Goal: Book appointment/travel/reservation

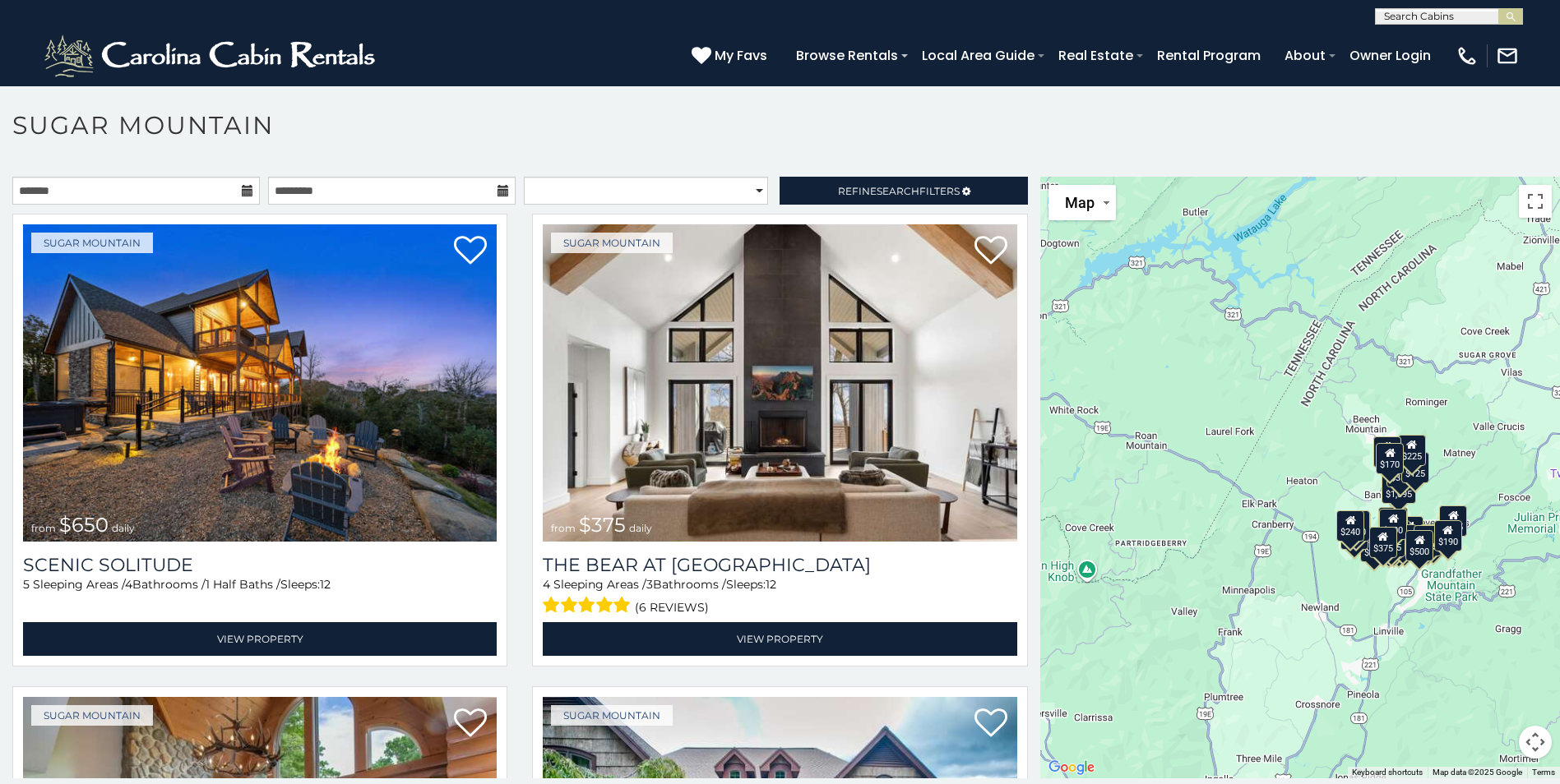
click at [1439, 12] on input "text" at bounding box center [1448, 20] width 144 height 17
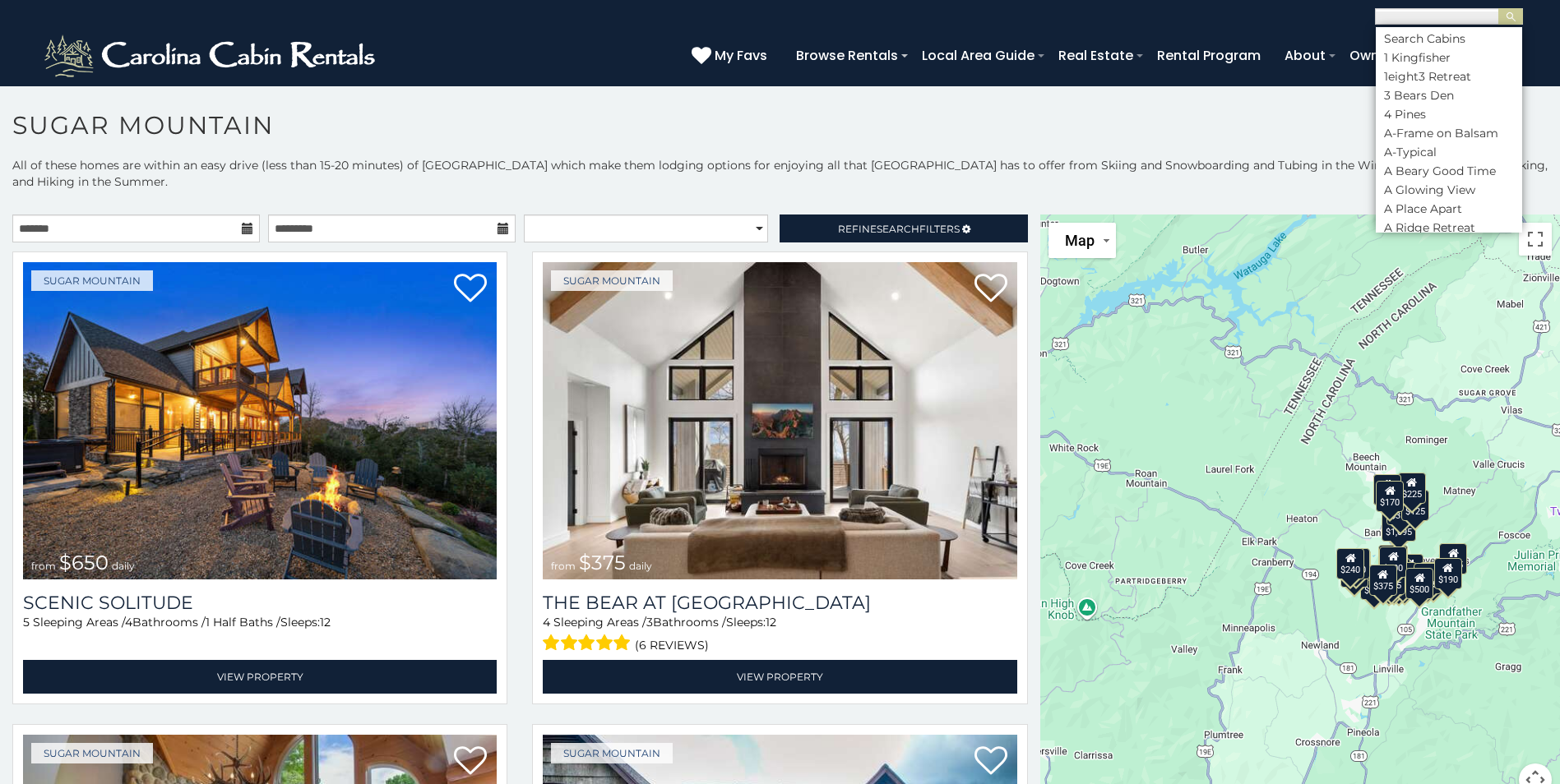
scroll to position [1, 0]
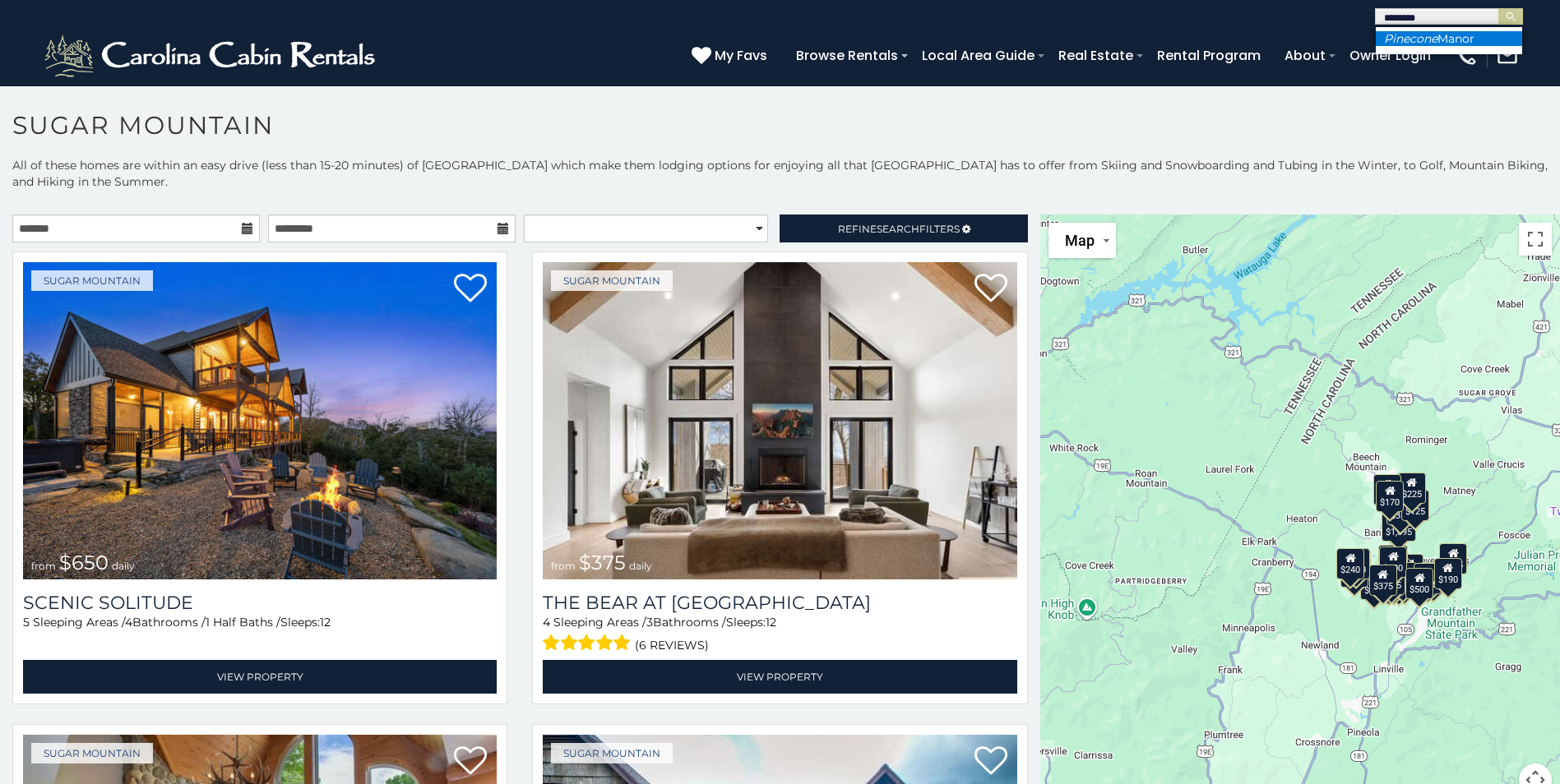
type input "********"
click at [1462, 40] on li "[GEOGRAPHIC_DATA]" at bounding box center [1449, 38] width 147 height 15
click at [1511, 12] on img "submit" at bounding box center [1510, 16] width 12 height 12
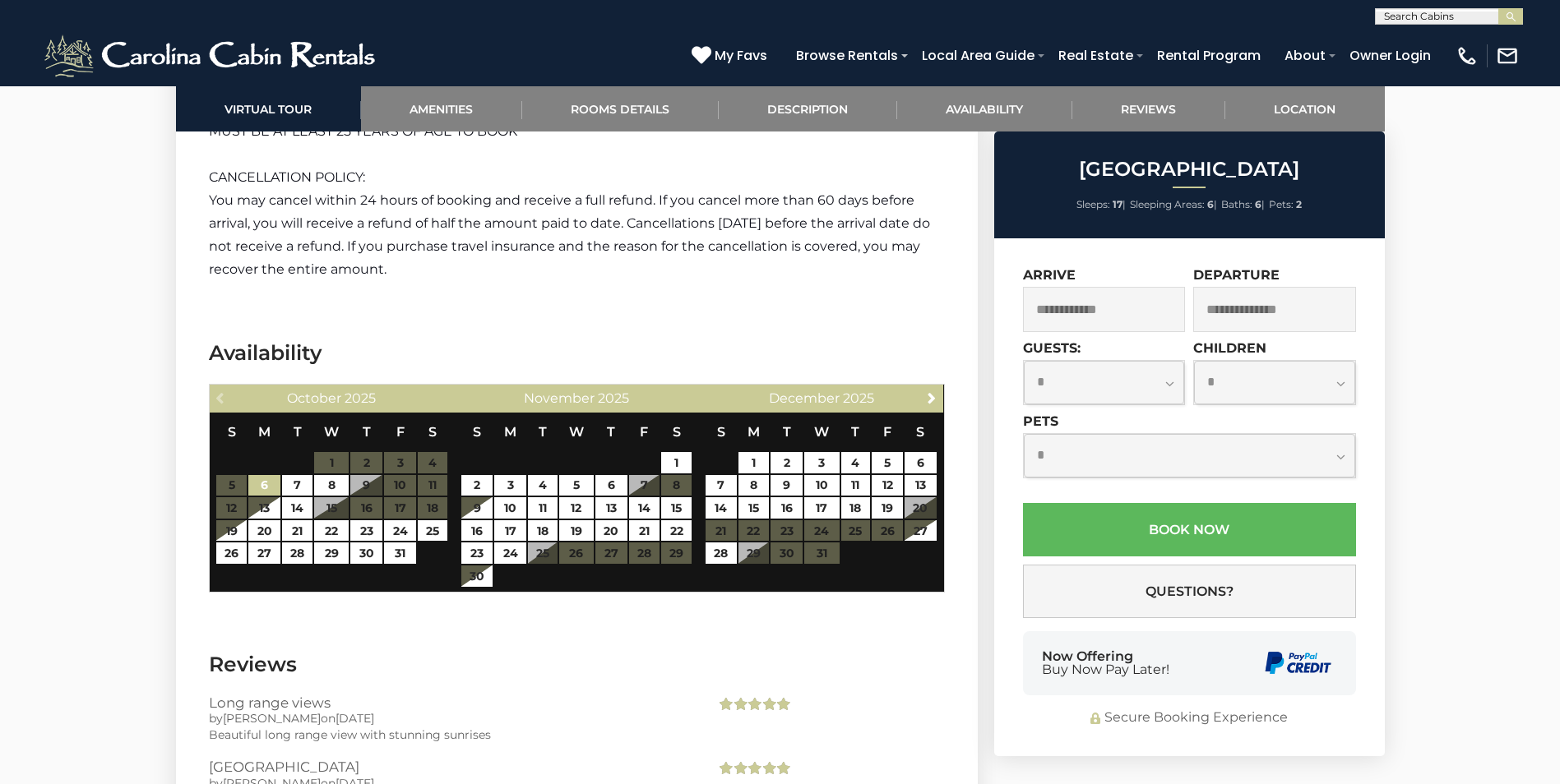
scroll to position [3739, 0]
click at [930, 395] on span "Next" at bounding box center [932, 399] width 13 height 13
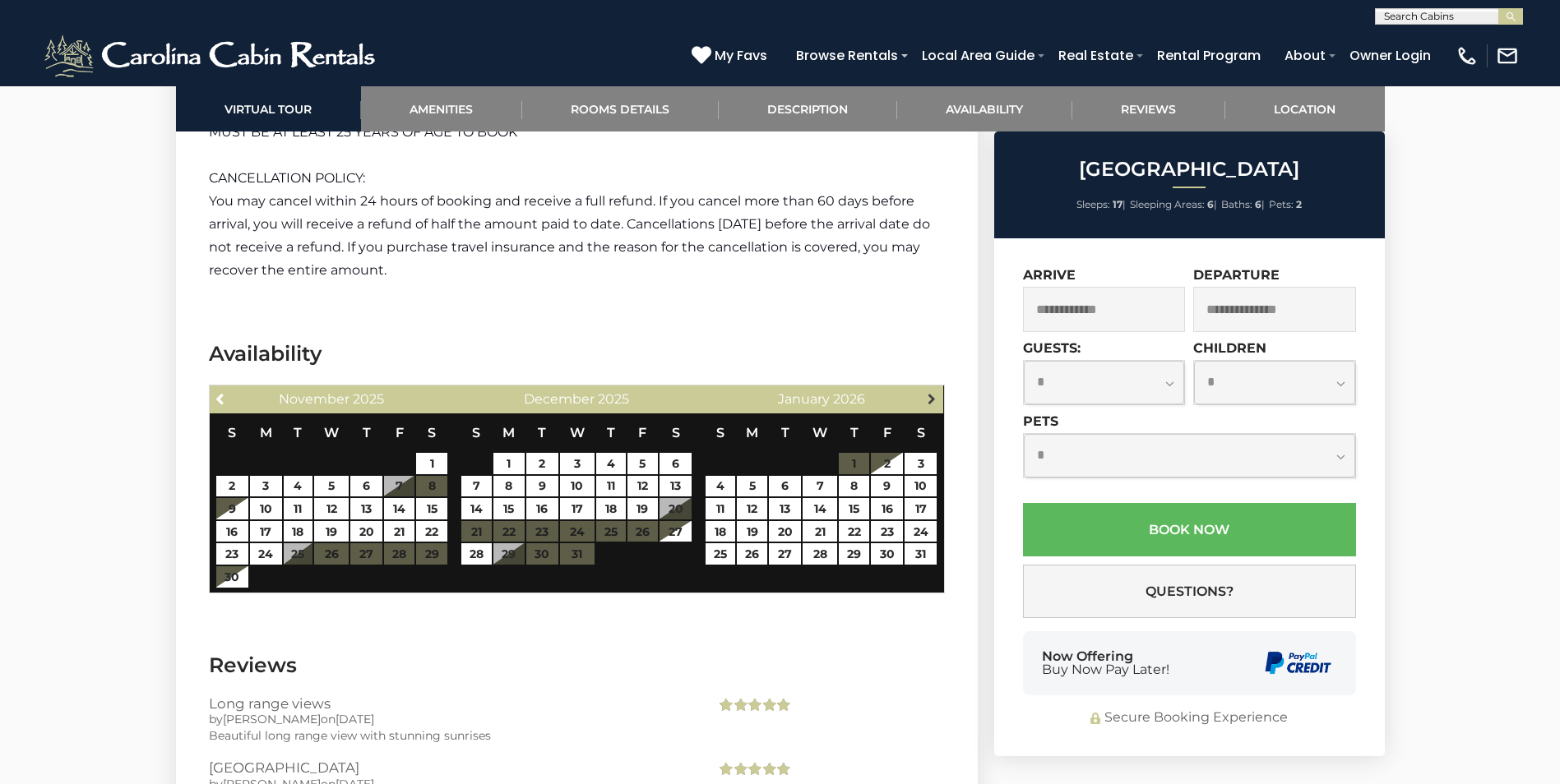
click at [925, 395] on span "Next" at bounding box center [932, 399] width 13 height 13
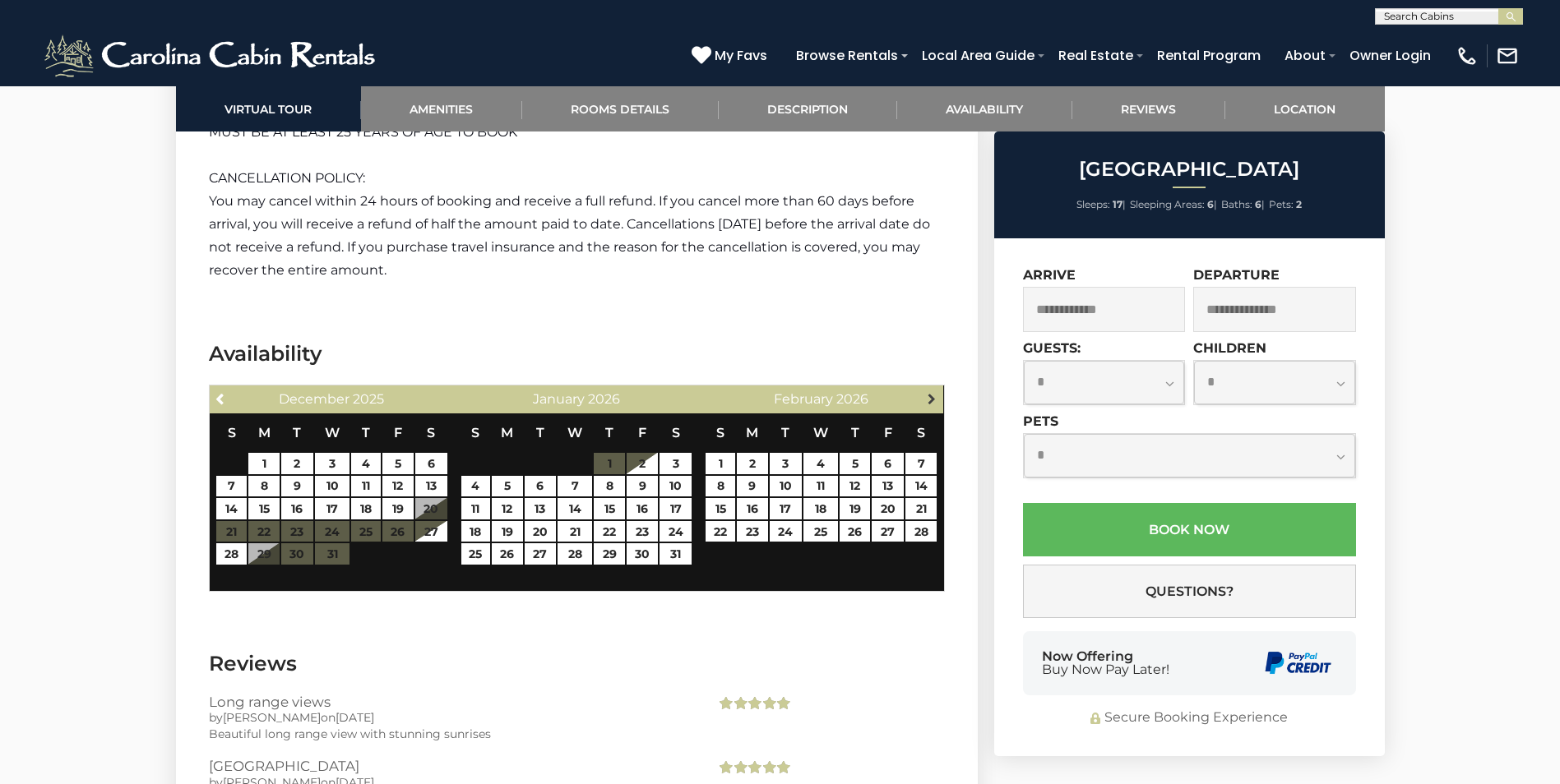
click at [923, 395] on link "Next" at bounding box center [932, 398] width 21 height 21
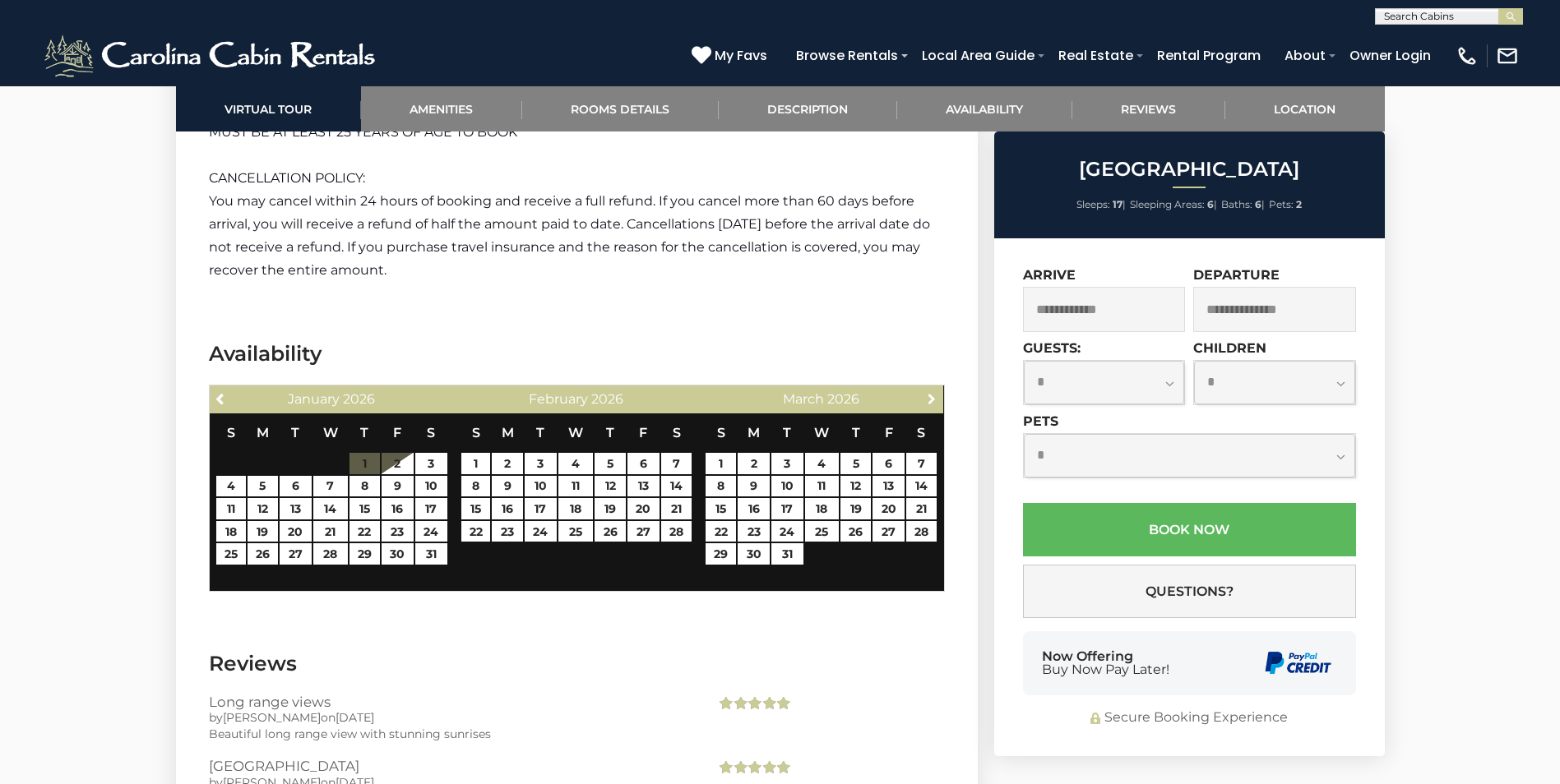
click at [923, 395] on link "Next" at bounding box center [932, 398] width 21 height 21
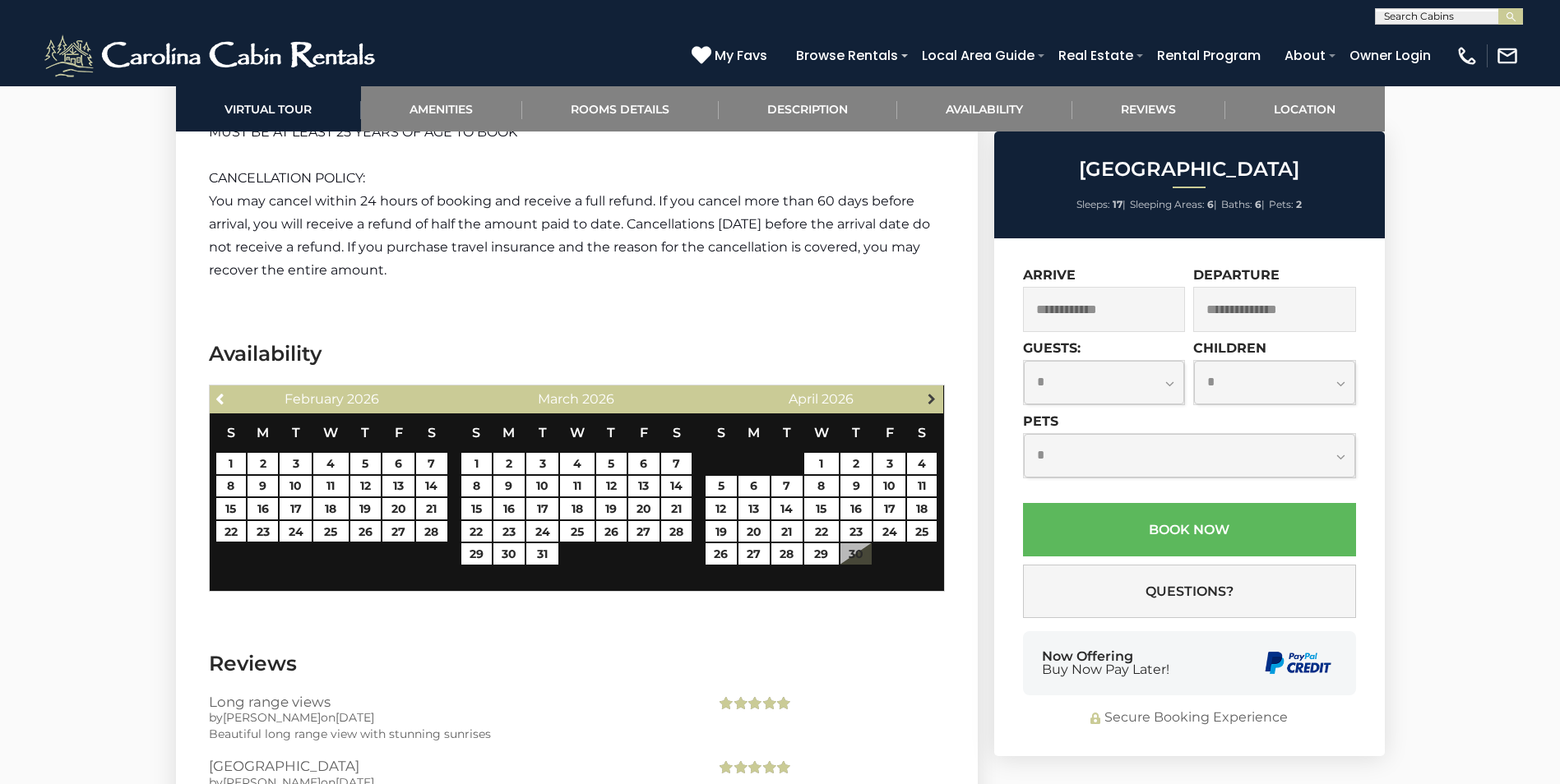
click at [922, 394] on link "Next" at bounding box center [932, 398] width 21 height 21
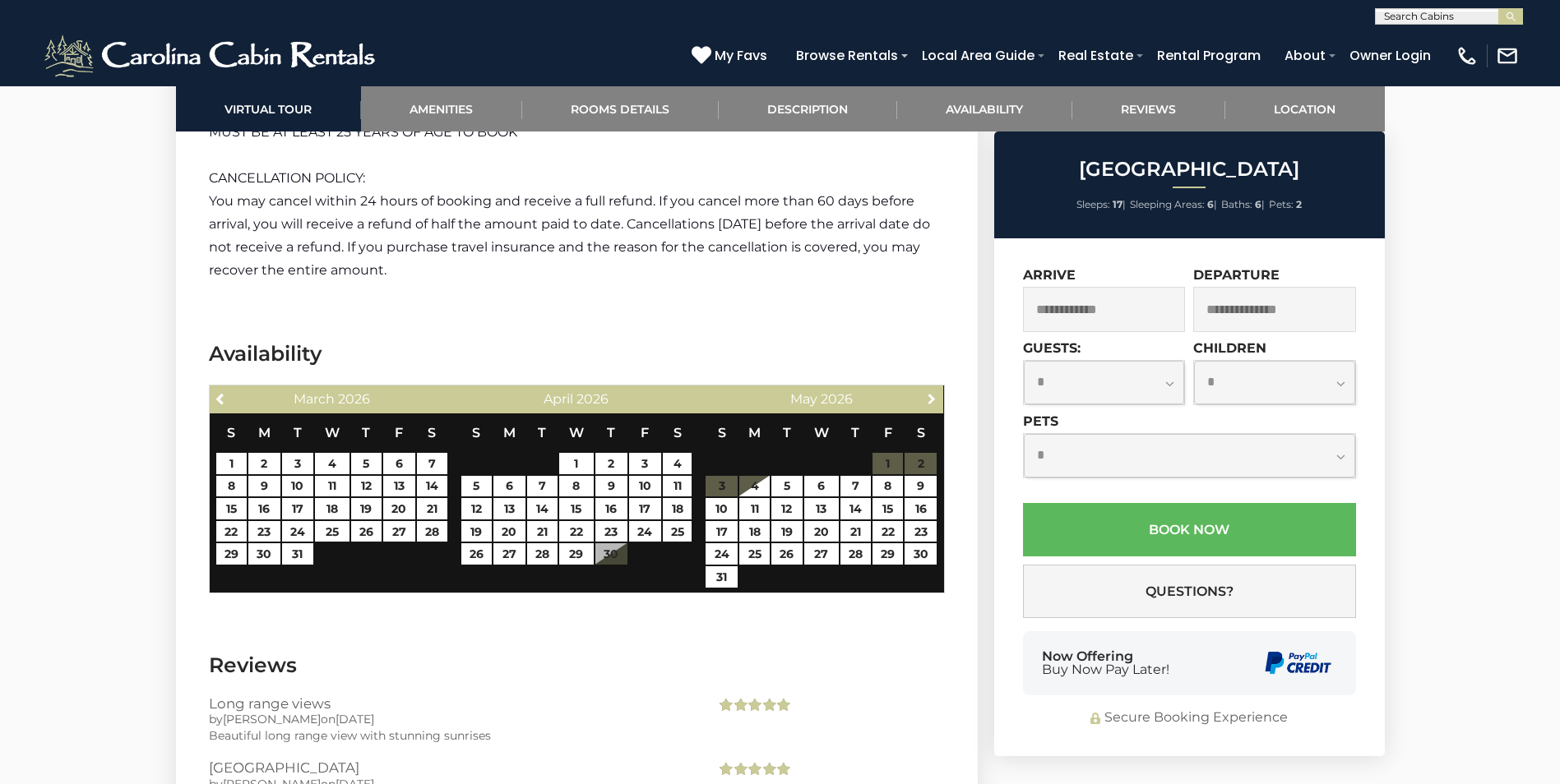
click at [922, 394] on link "Next" at bounding box center [932, 398] width 21 height 21
